Goal: Task Accomplishment & Management: Complete application form

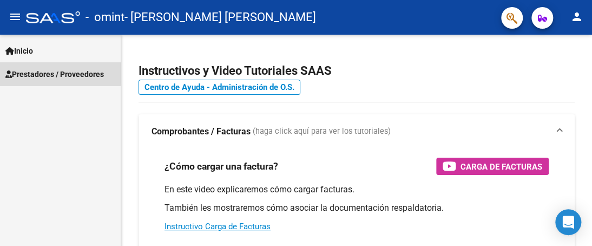
click at [36, 73] on span "Prestadores / Proveedores" at bounding box center [54, 74] width 99 height 12
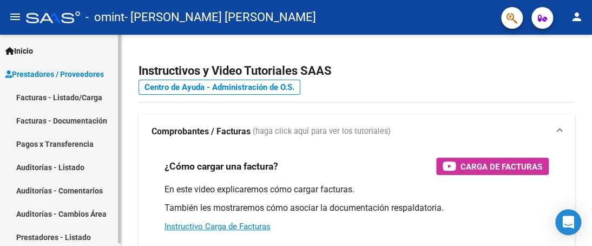
click at [41, 99] on link "Facturas - Listado/Carga" at bounding box center [60, 97] width 121 height 23
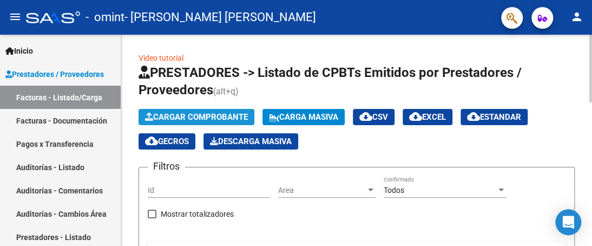
click at [242, 117] on span "Cargar Comprobante" at bounding box center [196, 117] width 103 height 10
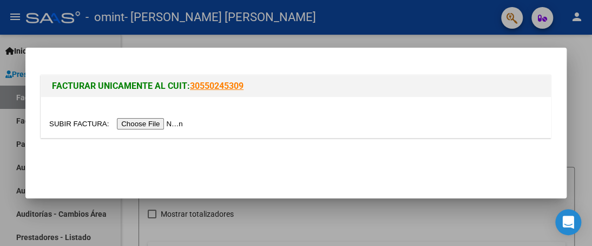
click at [136, 122] on input "file" at bounding box center [117, 123] width 137 height 11
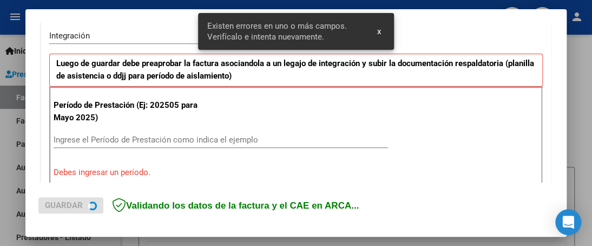
scroll to position [276, 0]
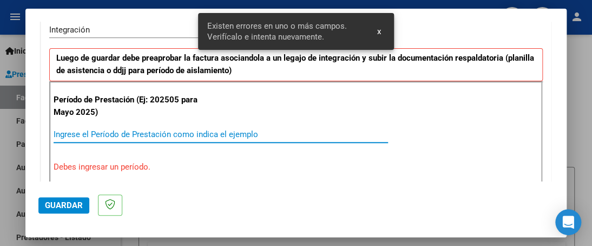
click at [122, 134] on input "Ingrese el Período de Prestación como indica el ejemplo" at bounding box center [221, 134] width 335 height 10
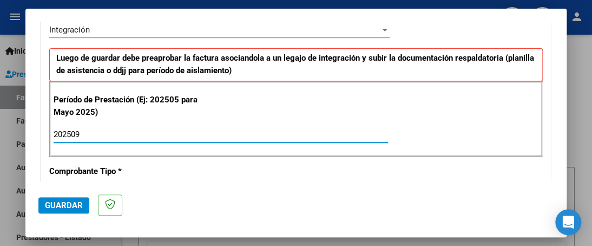
type input "202509"
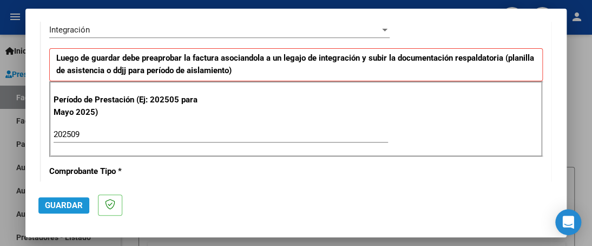
click at [55, 202] on span "Guardar" at bounding box center [64, 205] width 38 height 10
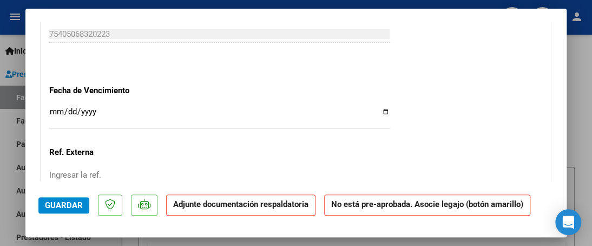
scroll to position [867, 0]
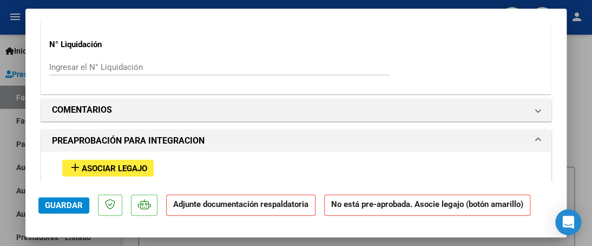
click at [101, 167] on span "Asociar Legajo" at bounding box center [115, 169] width 66 height 10
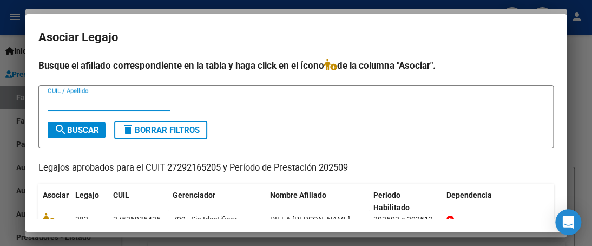
scroll to position [48, 0]
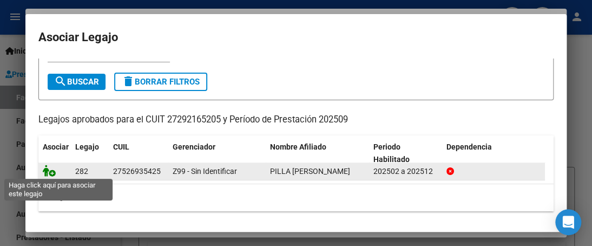
click at [50, 171] on icon at bounding box center [49, 171] width 13 height 12
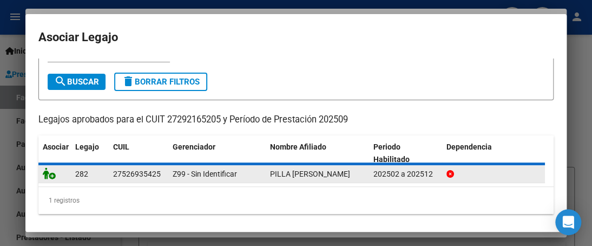
scroll to position [56, 0]
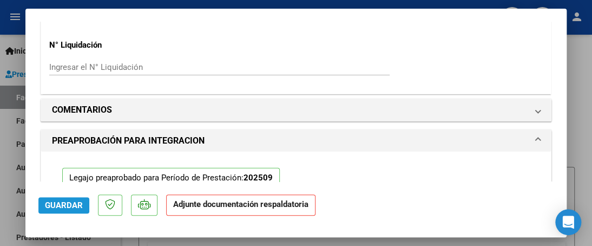
click at [55, 207] on span "Guardar" at bounding box center [64, 205] width 38 height 10
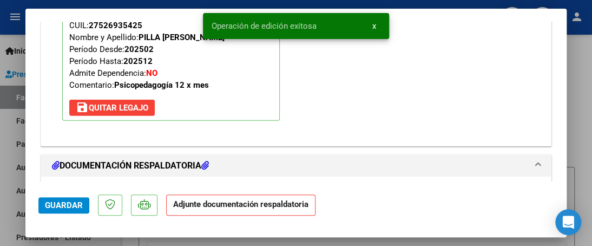
scroll to position [1111, 0]
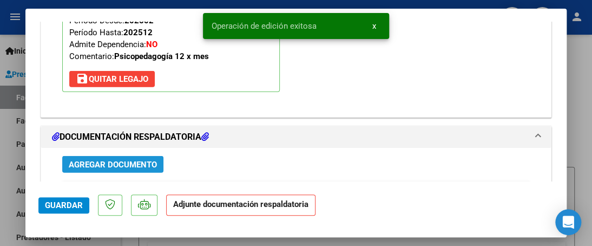
click at [116, 164] on span "Agregar Documento" at bounding box center [113, 165] width 88 height 10
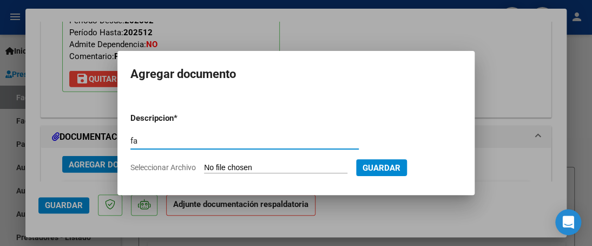
type input "f"
type input "asistencia"
click at [272, 164] on input "Seleccionar Archivo" at bounding box center [276, 168] width 144 height 10
click at [268, 167] on input "Seleccionar Archivo" at bounding box center [276, 168] width 144 height 10
click at [277, 166] on input "Seleccionar Archivo" at bounding box center [276, 168] width 144 height 10
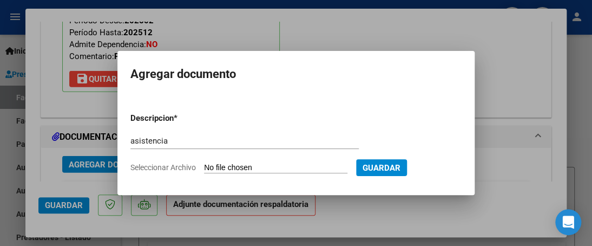
type input "C:\fakepath\asistencia Leti [DATE].pdf"
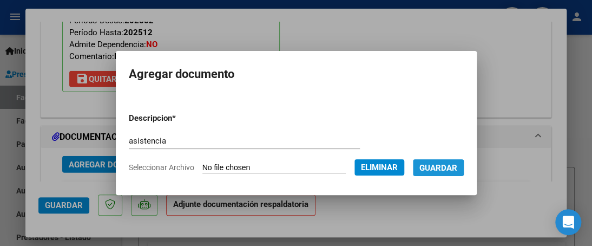
click at [439, 168] on span "Guardar" at bounding box center [439, 168] width 38 height 10
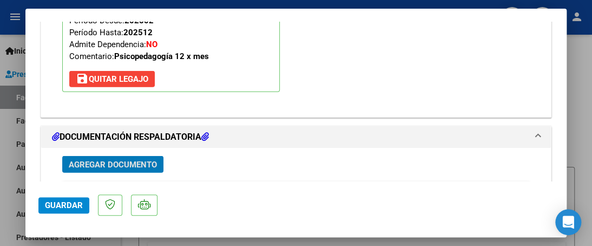
click at [119, 164] on span "Agregar Documento" at bounding box center [113, 165] width 88 height 10
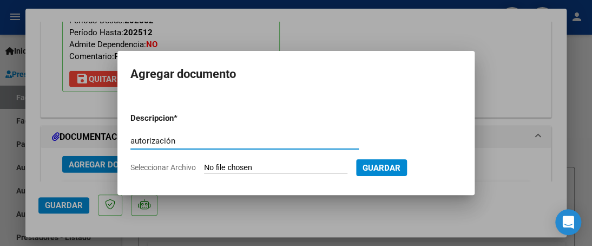
type input "autorización"
click at [263, 166] on input "Seleccionar Archivo" at bounding box center [276, 168] width 144 height 10
type input "C:\fakepath\0AGI00_AU_1134130203_20250922_1.pdf"
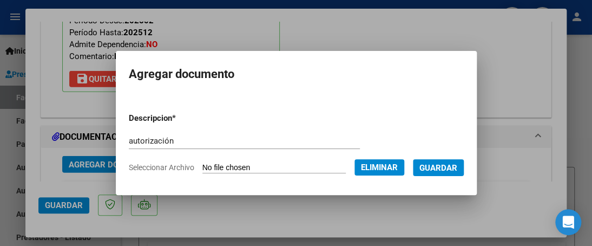
click at [438, 170] on span "Guardar" at bounding box center [439, 168] width 38 height 10
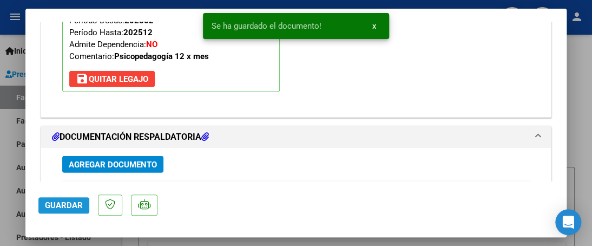
click at [70, 204] on span "Guardar" at bounding box center [64, 205] width 38 height 10
click at [585, 115] on div at bounding box center [296, 123] width 592 height 246
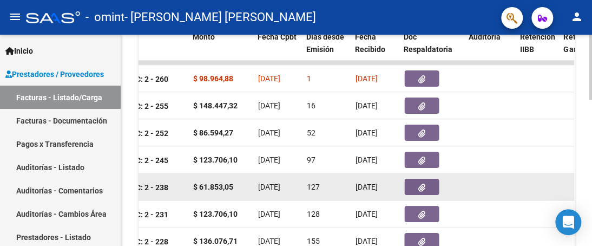
scroll to position [314, 0]
